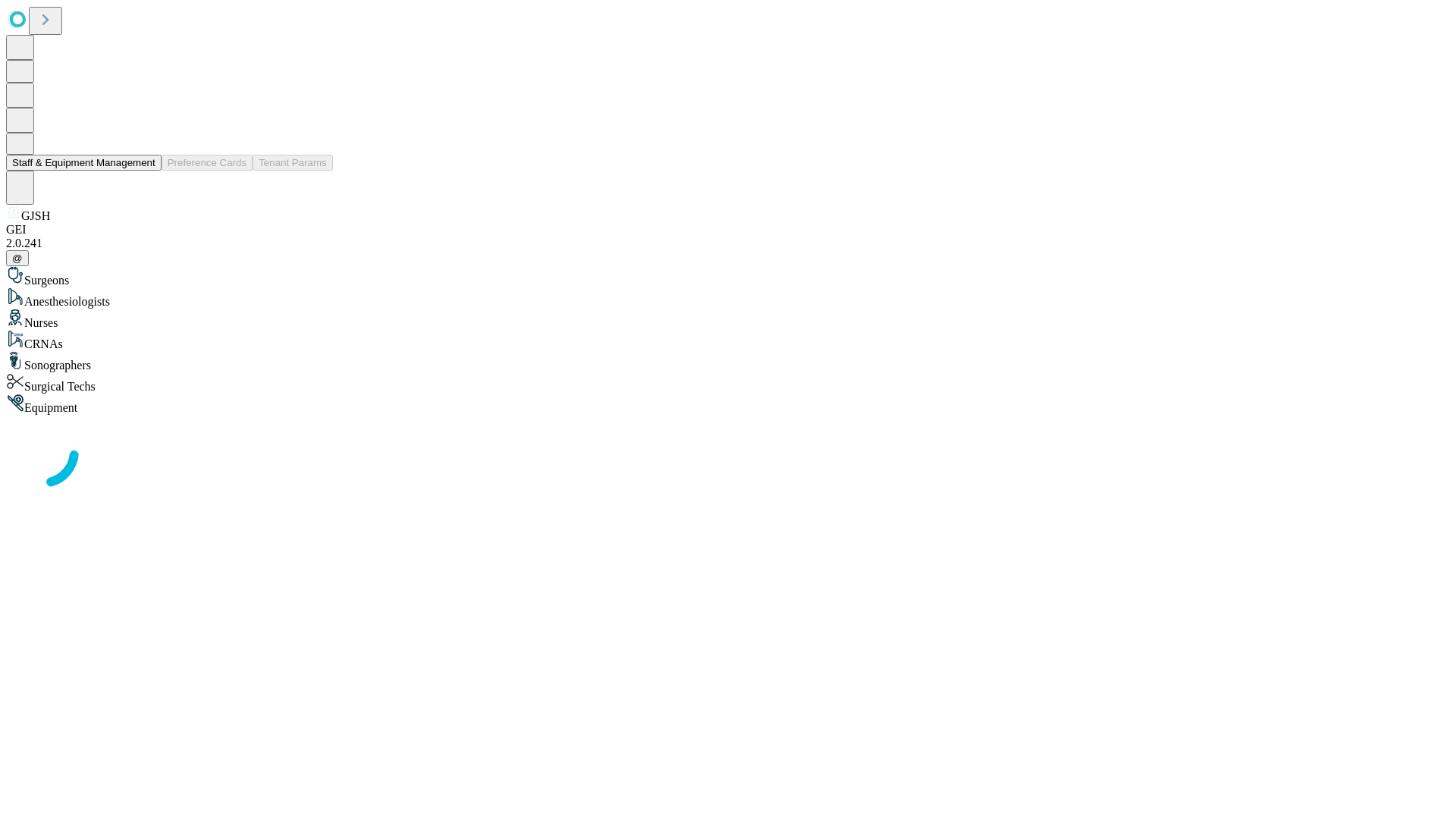
click at [145, 170] on button "Staff & Equipment Management" at bounding box center [84, 163] width 155 height 16
